Goal: Navigation & Orientation: Find specific page/section

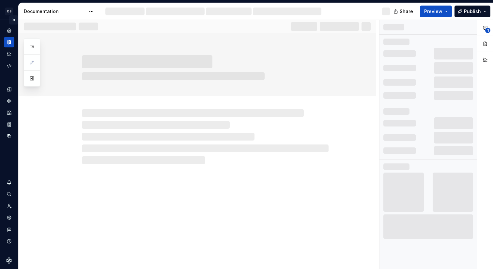
click at [13, 19] on button "Expand sidebar" at bounding box center [13, 19] width 9 height 9
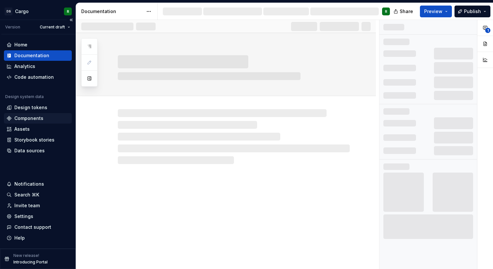
click at [39, 118] on div "Components" at bounding box center [28, 118] width 29 height 7
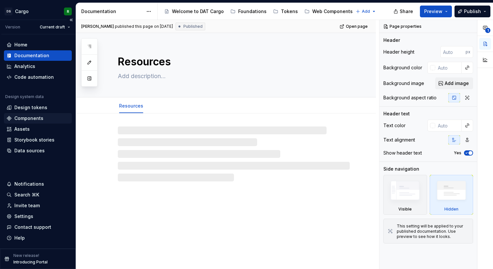
type textarea "*"
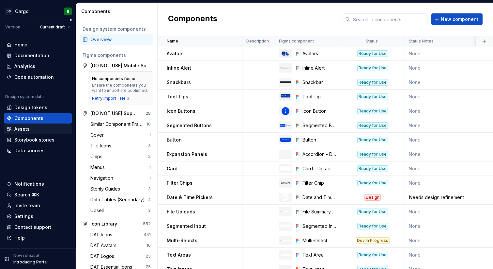
click at [41, 130] on div "Assets" at bounding box center [38, 129] width 63 height 7
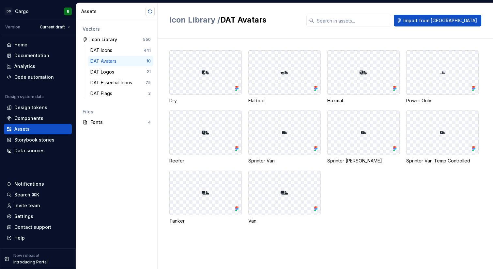
click at [152, 14] on button "button" at bounding box center [150, 11] width 9 height 9
click at [125, 103] on div "Mobile Map Pins" at bounding box center [109, 104] width 38 height 7
